Goal: Information Seeking & Learning: Learn about a topic

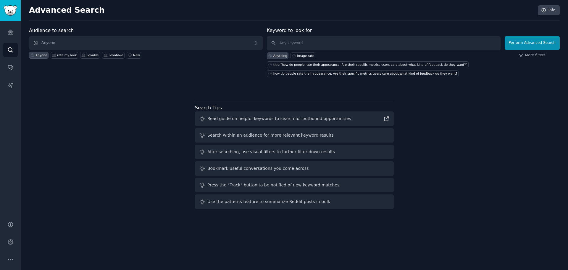
click at [437, 89] on div "Audience to search Anyone Anyone rate my look Lovable Lovablwe New Keyword to l…" at bounding box center [294, 119] width 531 height 184
click at [327, 44] on input "text" at bounding box center [384, 43] width 234 height 14
click at [170, 45] on span "Anyone" at bounding box center [146, 43] width 234 height 14
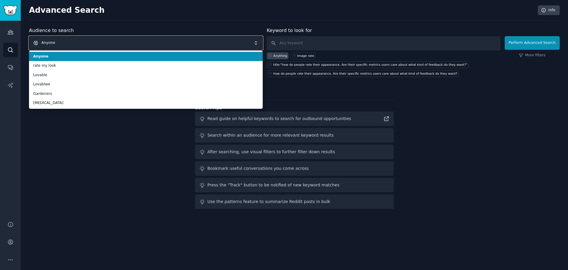
click at [169, 45] on span "Anyone" at bounding box center [146, 43] width 234 height 14
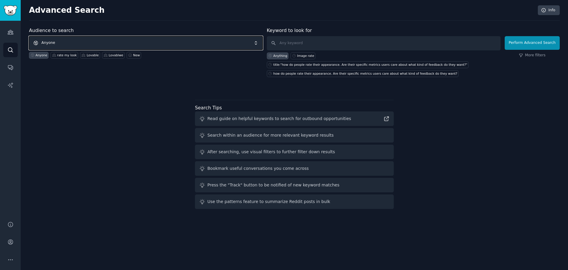
click at [97, 46] on span "Anyone" at bounding box center [146, 43] width 234 height 14
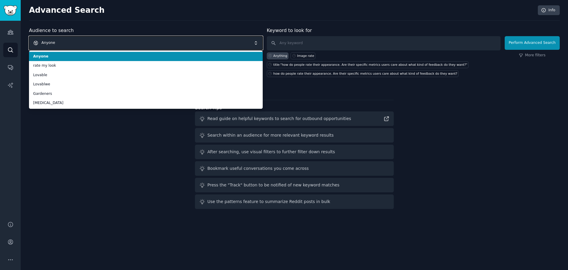
click at [98, 44] on span "Anyone" at bounding box center [146, 43] width 234 height 14
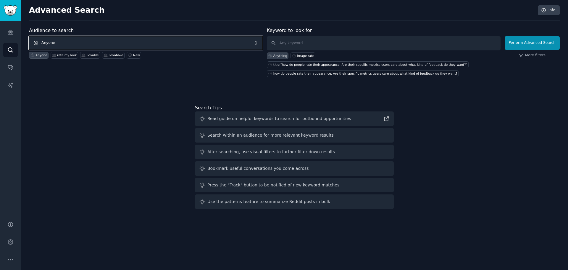
click at [98, 44] on span "Anyone" at bounding box center [146, 43] width 234 height 14
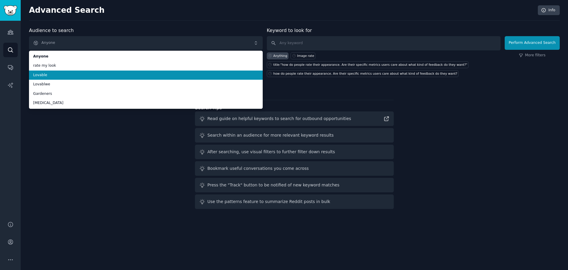
click at [67, 73] on span "Lovable" at bounding box center [146, 75] width 226 height 5
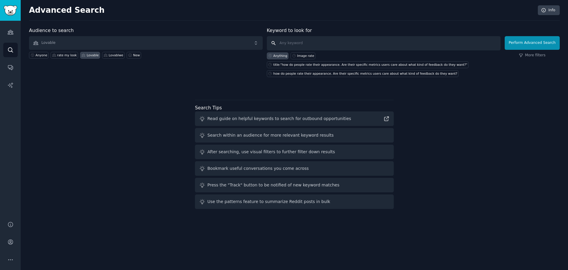
click at [326, 44] on input "text" at bounding box center [384, 43] width 234 height 14
type input "how do you deploy cloud resources"
click button "Perform Advanced Search" at bounding box center [532, 43] width 55 height 14
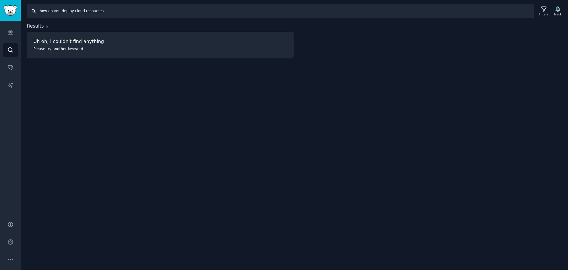
click at [69, 11] on input "how do you deploy cloud resources" at bounding box center [280, 11] width 507 height 14
drag, startPoint x: 59, startPoint y: 12, endPoint x: -320, endPoint y: -5, distance: 379.3
click at [0, 0] on html "Audiences Search Conversations AI Reports Help Account More Search how do you d…" at bounding box center [284, 135] width 568 height 270
click at [41, 10] on input "deploy cloud resources" at bounding box center [280, 11] width 507 height 14
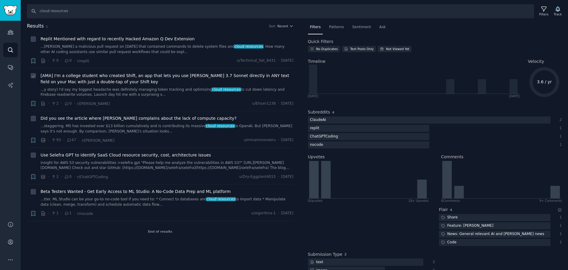
click at [231, 86] on div "[AMA] I'm a college student who created Shift, an app that lets you use [PERSON…" at bounding box center [167, 85] width 253 height 25
click at [231, 78] on span "[AMA] I'm a college student who created Shift, an app that lets you use [PERSON…" at bounding box center [167, 79] width 253 height 12
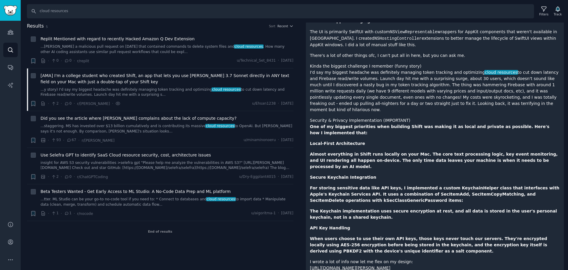
scroll to position [533, 0]
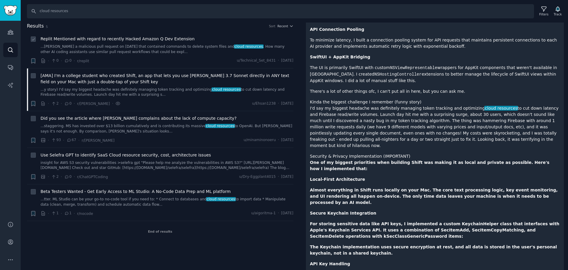
click at [148, 45] on link "...[PERSON_NAME] a malicious pull request on [DATE] that contained commands to …" at bounding box center [167, 49] width 253 height 10
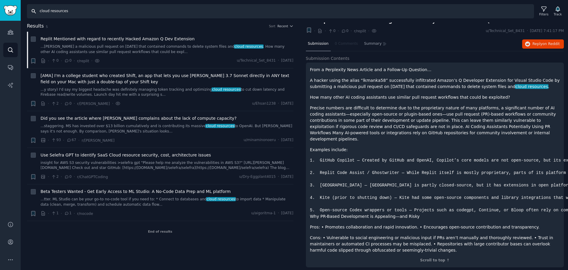
click at [90, 16] on input "cloud resources" at bounding box center [280, 11] width 507 height 14
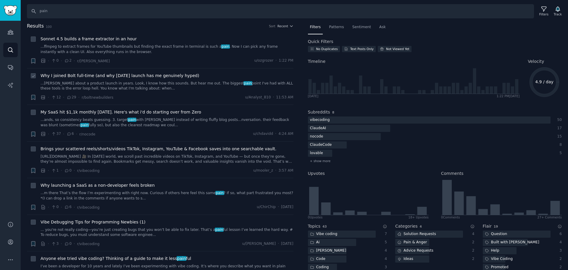
click at [240, 84] on link "...[PERSON_NAME] about a product launch in years. Look, I know how this sounds.…" at bounding box center [167, 86] width 253 height 10
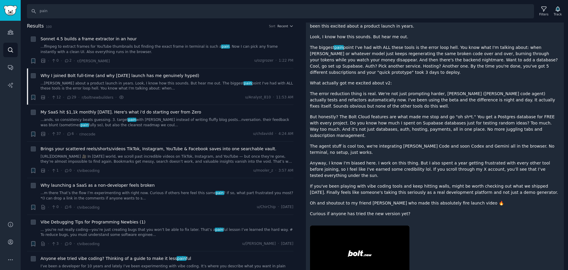
scroll to position [90, 0]
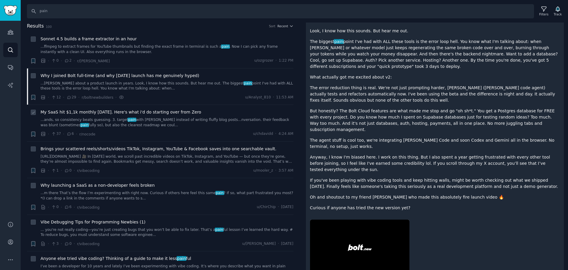
click at [212, 121] on link "...ands, so consistency beats guessing. 3. target pain with SEO instead of writ…" at bounding box center [167, 122] width 253 height 10
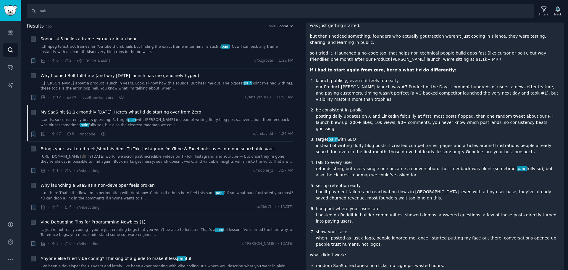
scroll to position [1, 0]
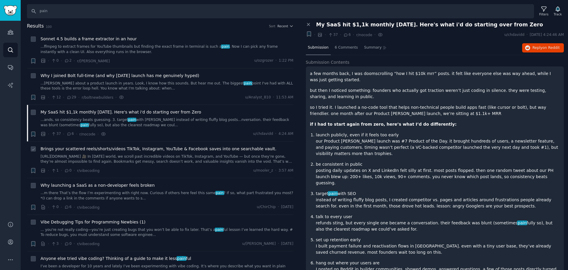
click at [149, 160] on link "[URL][DOMAIN_NAME] 🎥 In [DATE] world, we scroll past incredible videos on TikTo…" at bounding box center [167, 159] width 253 height 10
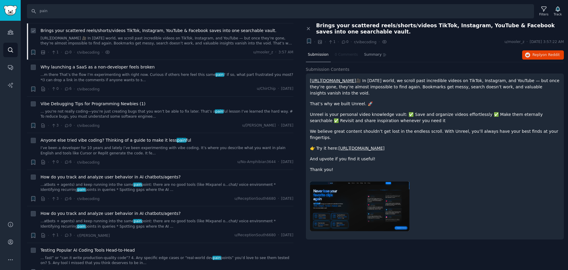
scroll to position [118, 0]
click at [163, 113] on link "... you're not really coding—you’re just creating bugs that you won’t be able t…" at bounding box center [167, 114] width 253 height 10
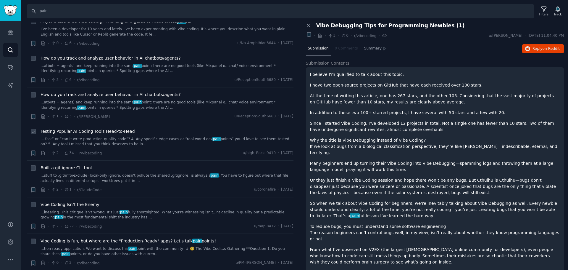
scroll to position [296, 0]
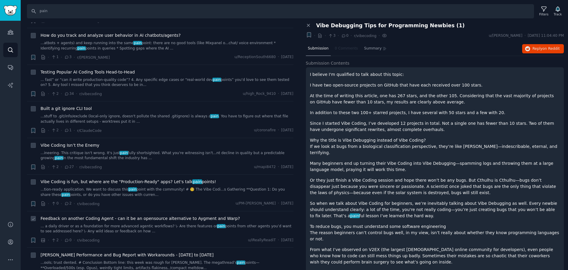
click at [208, 222] on div "Feedback on another Coding Agent - can it be an opensource alternative to Aygme…" at bounding box center [167, 224] width 253 height 19
click at [246, 225] on link "... a daily driver or as a foundation for more advanced agentic workflows? \- A…" at bounding box center [167, 229] width 253 height 10
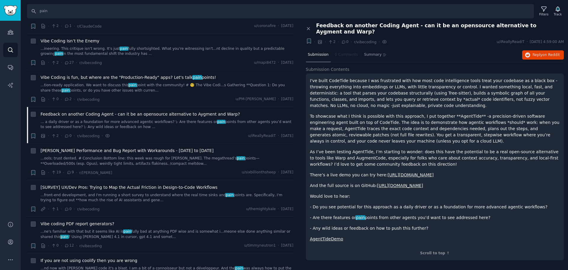
scroll to position [415, 0]
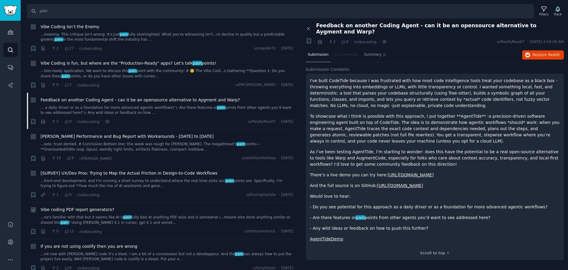
click at [177, 221] on link "...ne's familiar with that but it seems like AI is pain fully bad at anything P…" at bounding box center [167, 220] width 253 height 10
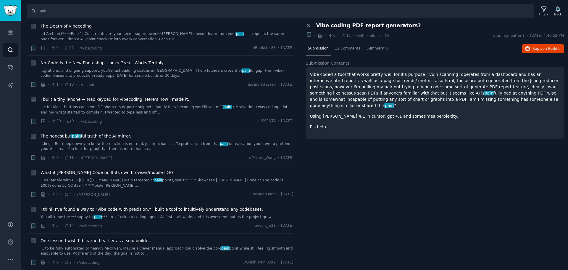
scroll to position [947, 0]
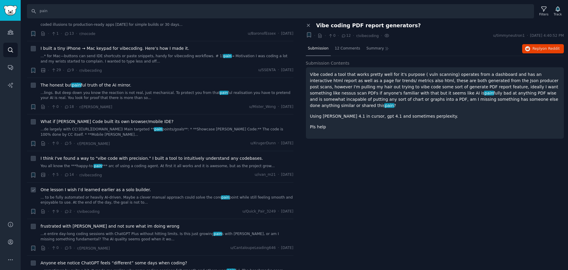
click at [162, 187] on div "One lesson I wish I’d learned earlier as a solo builder." at bounding box center [167, 190] width 253 height 6
click at [189, 187] on div "One lesson I wish I’d learned earlier as a solo builder." at bounding box center [167, 190] width 253 height 6
click at [183, 196] on link "... to be fully automated or heavily AI-driven. Maybe a clever manual approach …" at bounding box center [167, 200] width 253 height 10
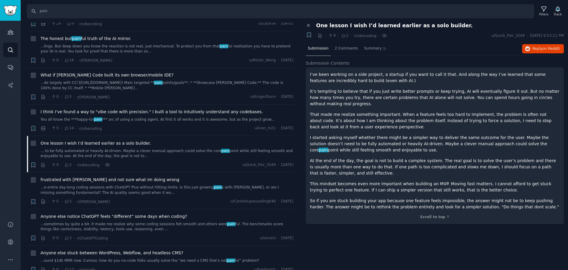
scroll to position [1095, 0]
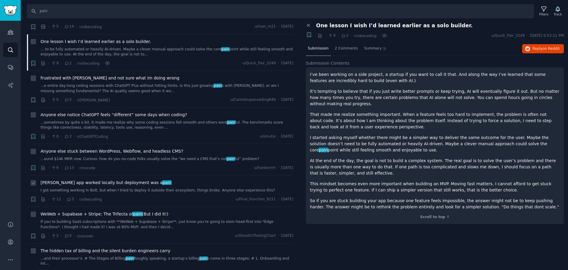
click at [167, 181] on div "[PERSON_NAME] app worked locally but deployment was a pain I got something work…" at bounding box center [167, 186] width 253 height 14
click at [167, 188] on link "I got something working in Bolt, but when I tried to deploy it outside their ec…" at bounding box center [167, 190] width 253 height 5
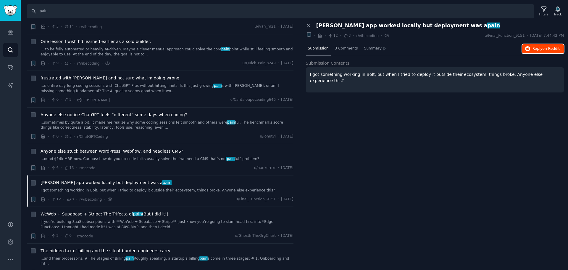
click at [540, 51] on button "Reply on Reddit" at bounding box center [544, 48] width 42 height 9
click at [196, 219] on link "If you’re building SaaS subscriptions with **WeWeb + Supabase + Stripe**, just …" at bounding box center [167, 224] width 253 height 10
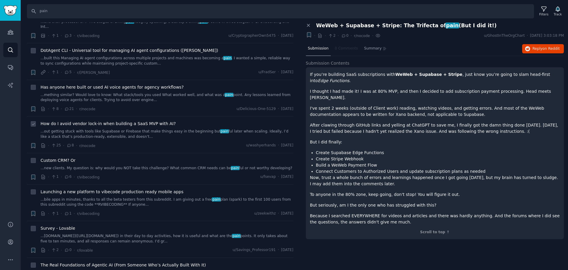
scroll to position [1332, 0]
click at [142, 188] on div "Launching a new platform to vibecode production ready mobile apps ...bile apps …" at bounding box center [167, 197] width 253 height 19
click at [142, 197] on link "...bile apps in minutes, thanks to all the beta testers from this subreddit. I …" at bounding box center [167, 202] width 253 height 10
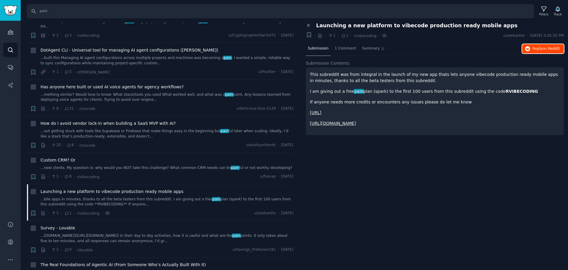
click at [540, 47] on span "Reply on Reddit" at bounding box center [546, 48] width 27 height 5
click at [547, 47] on span "on Reddit" at bounding box center [551, 48] width 17 height 4
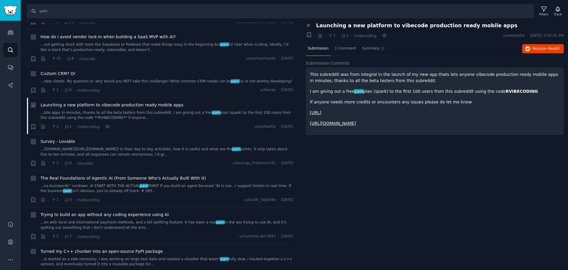
scroll to position [1421, 0]
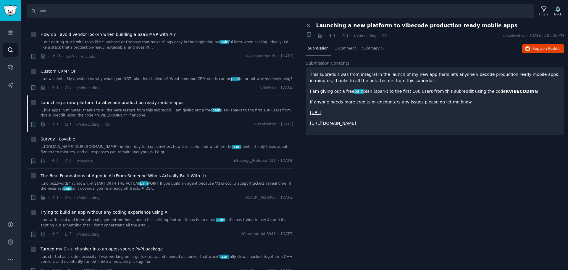
click at [216, 217] on link "...on with local and international payment methods, and a bill splitting featur…" at bounding box center [167, 222] width 253 height 10
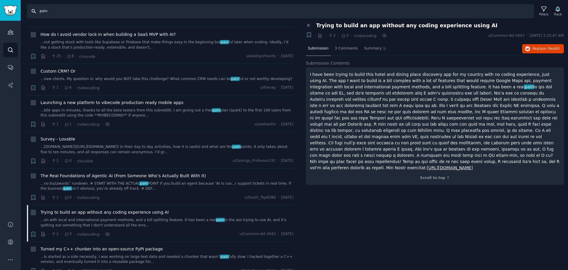
click at [70, 11] on input "pain" at bounding box center [280, 11] width 507 height 14
type input "deploy"
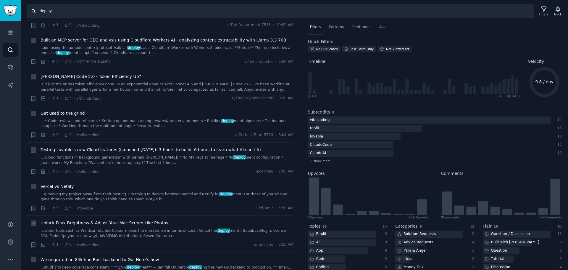
scroll to position [385, 0]
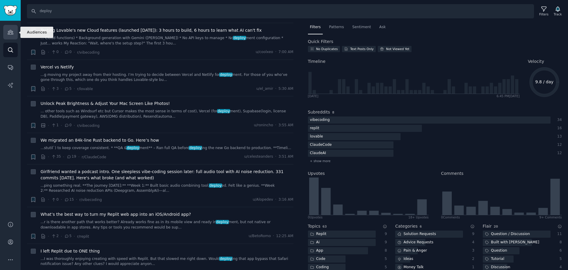
click at [11, 33] on icon "Sidebar" at bounding box center [10, 32] width 6 height 6
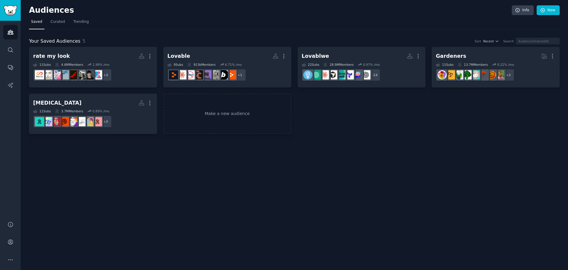
click at [234, 62] on div "Lovable More 9 Sub s 913k Members 6.71 % /mo + 1" at bounding box center [228, 67] width 120 height 32
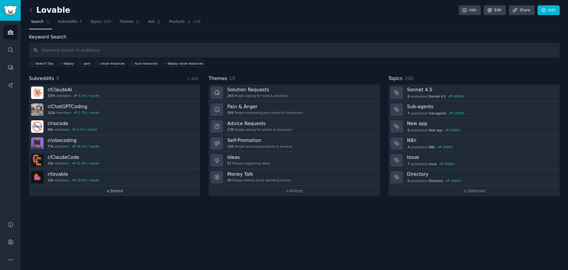
click at [105, 190] on link "+ 3 more" at bounding box center [114, 191] width 171 height 10
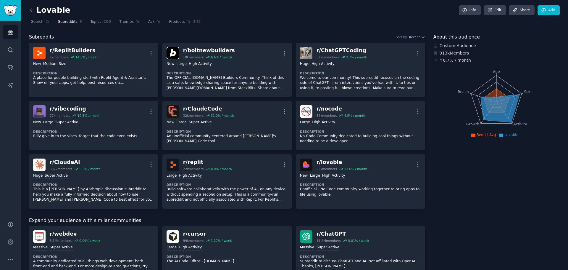
click at [57, 8] on h2 "Lovable" at bounding box center [49, 10] width 41 height 9
click at [148, 19] on span "Ask" at bounding box center [151, 21] width 7 height 5
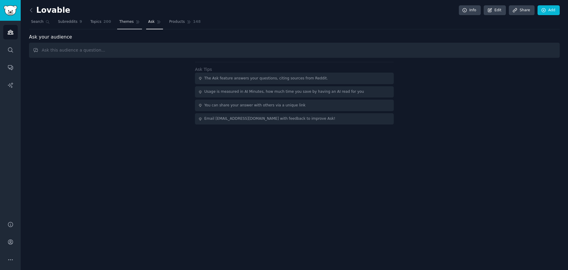
click at [119, 20] on span "Themes" at bounding box center [126, 21] width 15 height 5
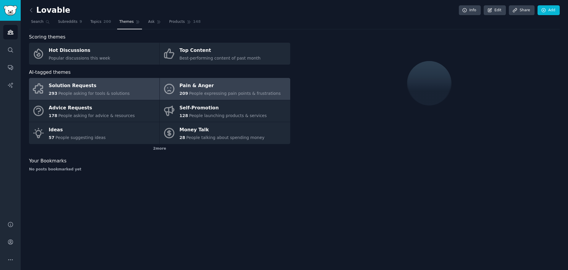
click at [174, 90] on icon at bounding box center [169, 89] width 12 height 12
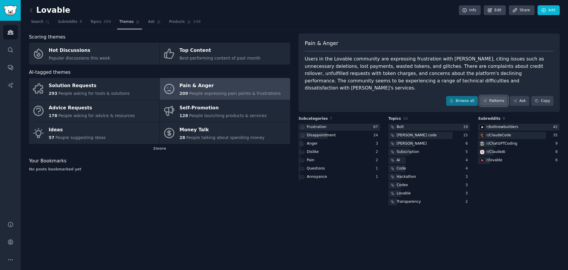
click at [495, 96] on link "Patterns" at bounding box center [494, 101] width 28 height 10
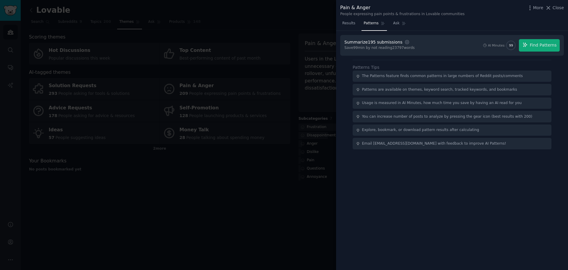
click at [436, 76] on div "The Patterns feature finds common patterns in large numbers of Reddit posts/com…" at bounding box center [442, 75] width 161 height 5
click at [532, 44] on button "Find Patterns" at bounding box center [539, 45] width 41 height 12
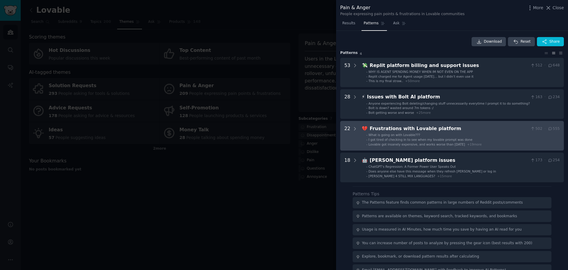
click at [491, 131] on div "Frustrations with Lovable platform" at bounding box center [449, 128] width 159 height 7
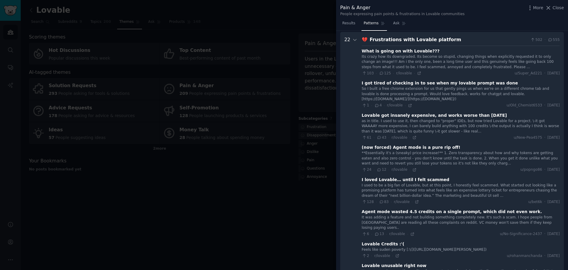
scroll to position [90, 0]
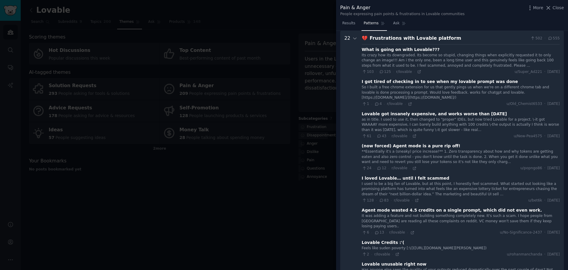
click at [407, 176] on div "I loved Lovable… until I felt scammed" at bounding box center [406, 178] width 88 height 6
click at [430, 191] on div "I used to be a big fan of Lovable, but at this point, I honestly feel scammed. …" at bounding box center [461, 189] width 198 height 16
click at [441, 194] on div "I used to be a big fan of Lovable, but at this point, I honestly feel scammed. …" at bounding box center [461, 189] width 198 height 16
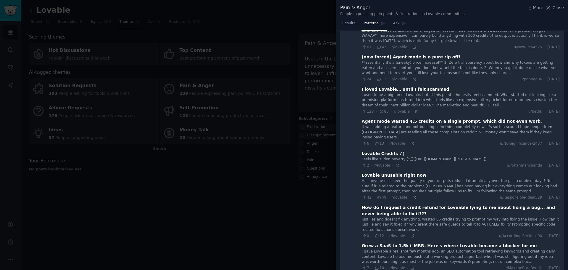
scroll to position [238, 0]
